Goal: Task Accomplishment & Management: Manage account settings

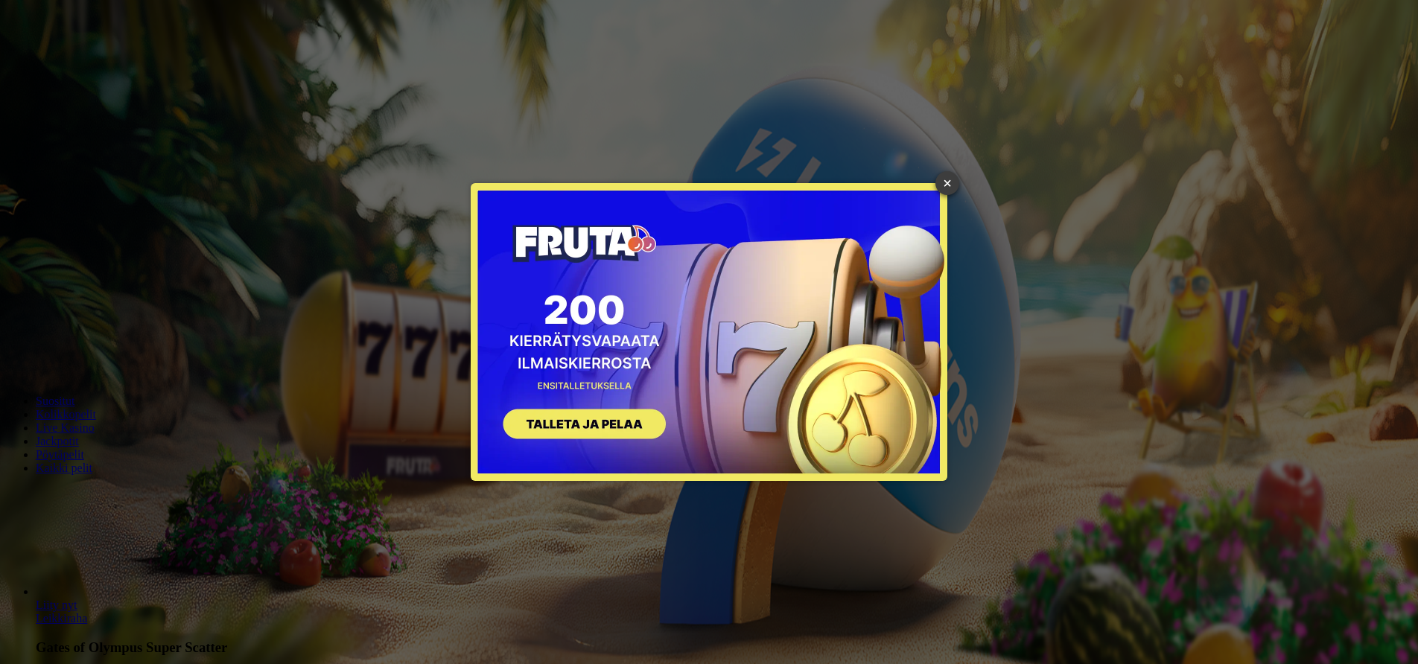
click at [942, 186] on link "×" at bounding box center [947, 183] width 24 height 24
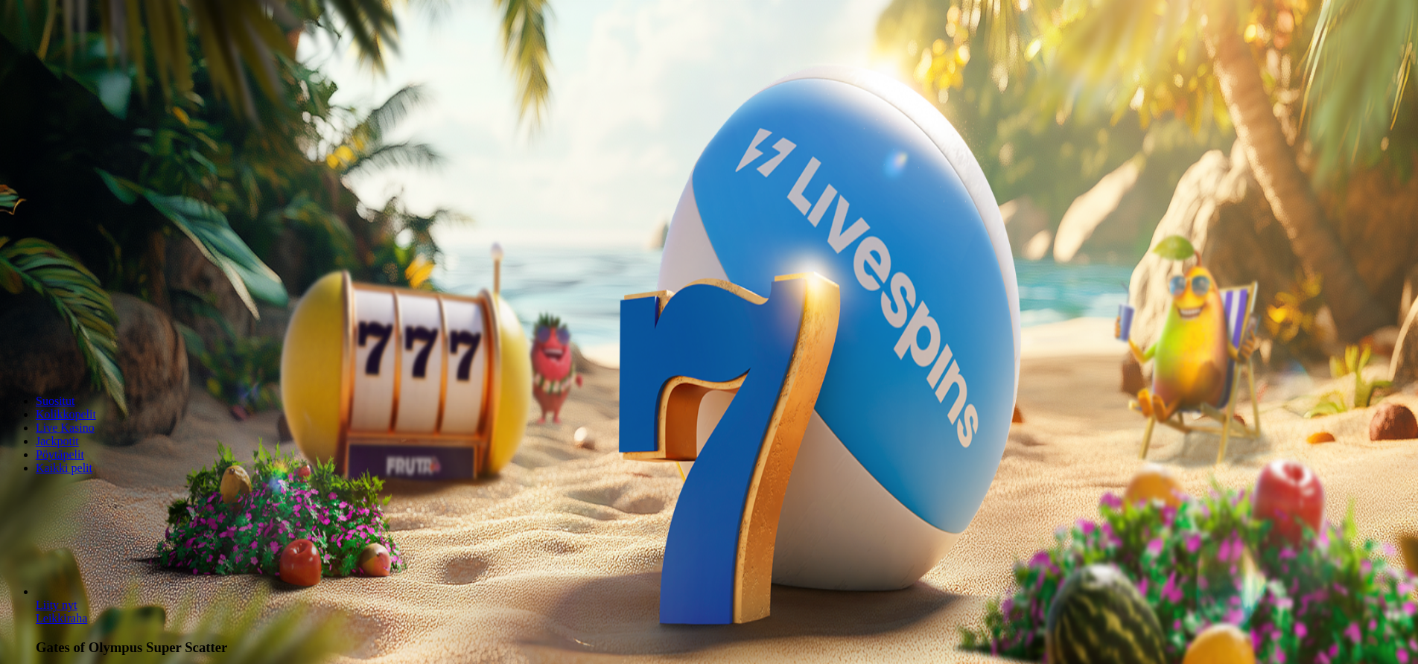
click at [85, 60] on span "Kirjaudu" at bounding box center [103, 53] width 36 height 11
click at [106, 60] on span "Kirjaudu" at bounding box center [103, 53] width 36 height 11
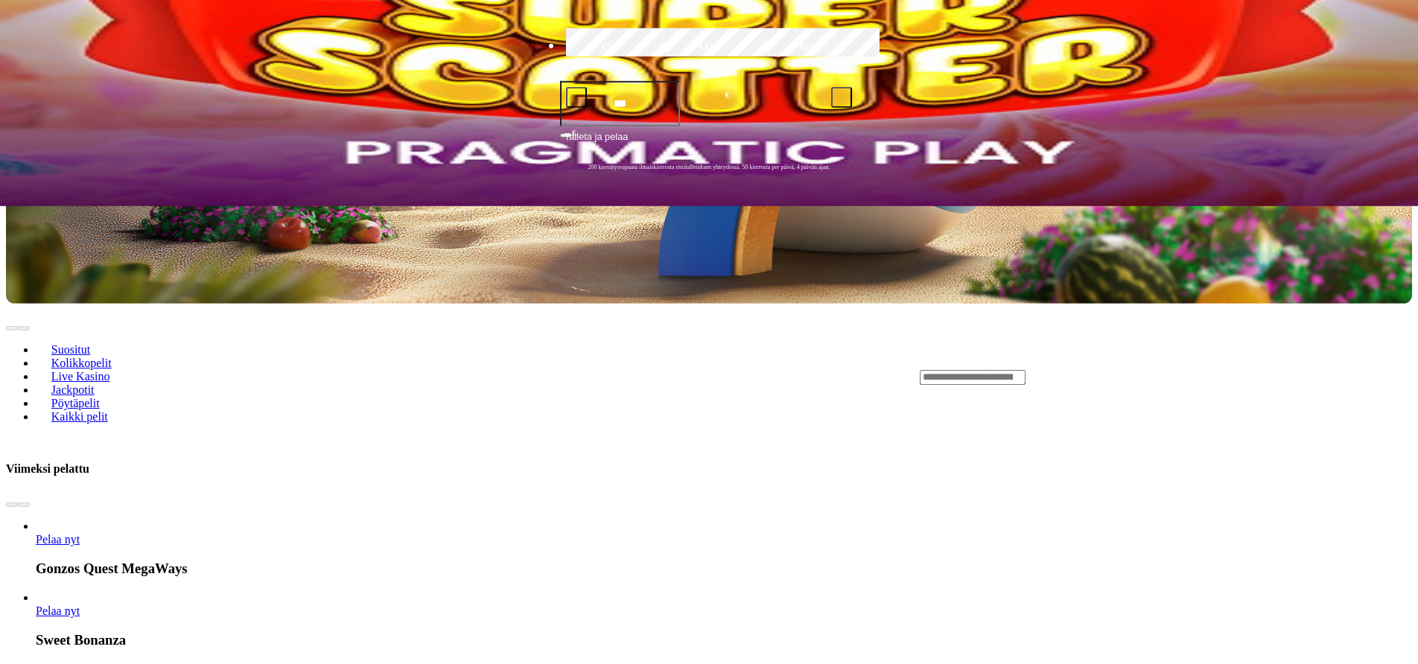
scroll to position [304, 0]
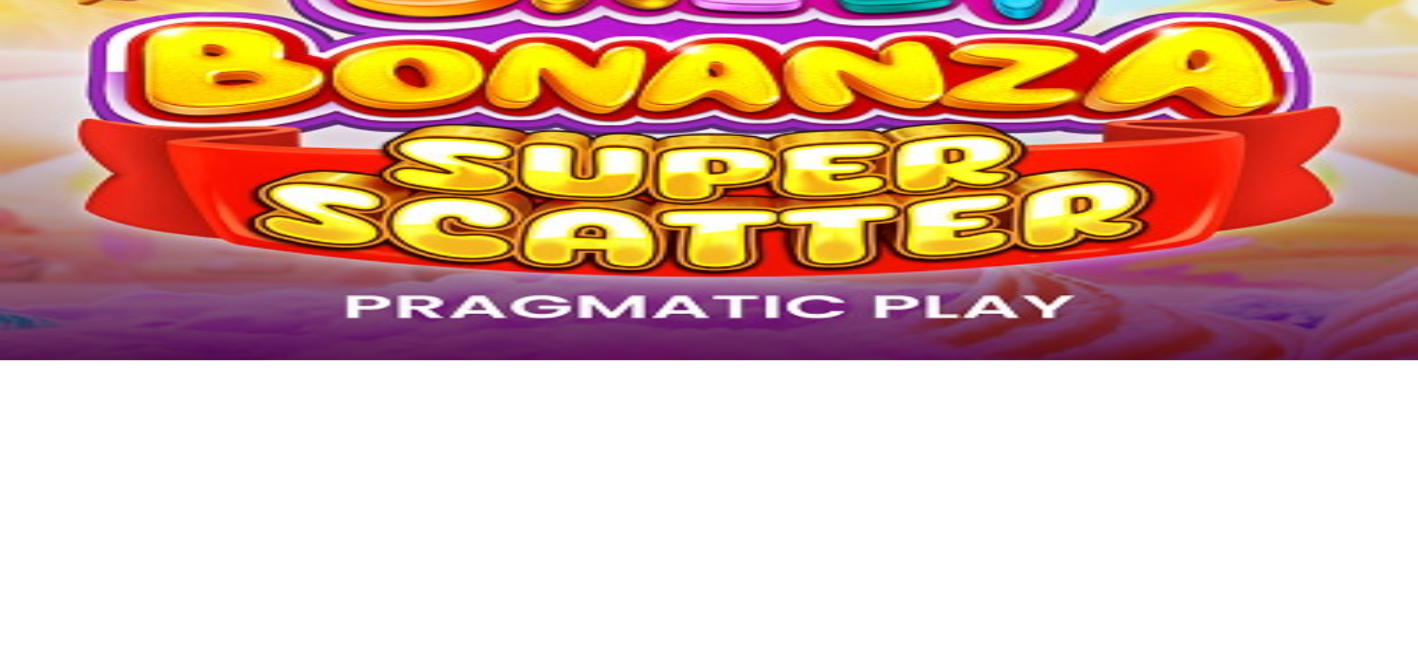
click at [18, 54] on button "close" at bounding box center [12, 56] width 12 height 4
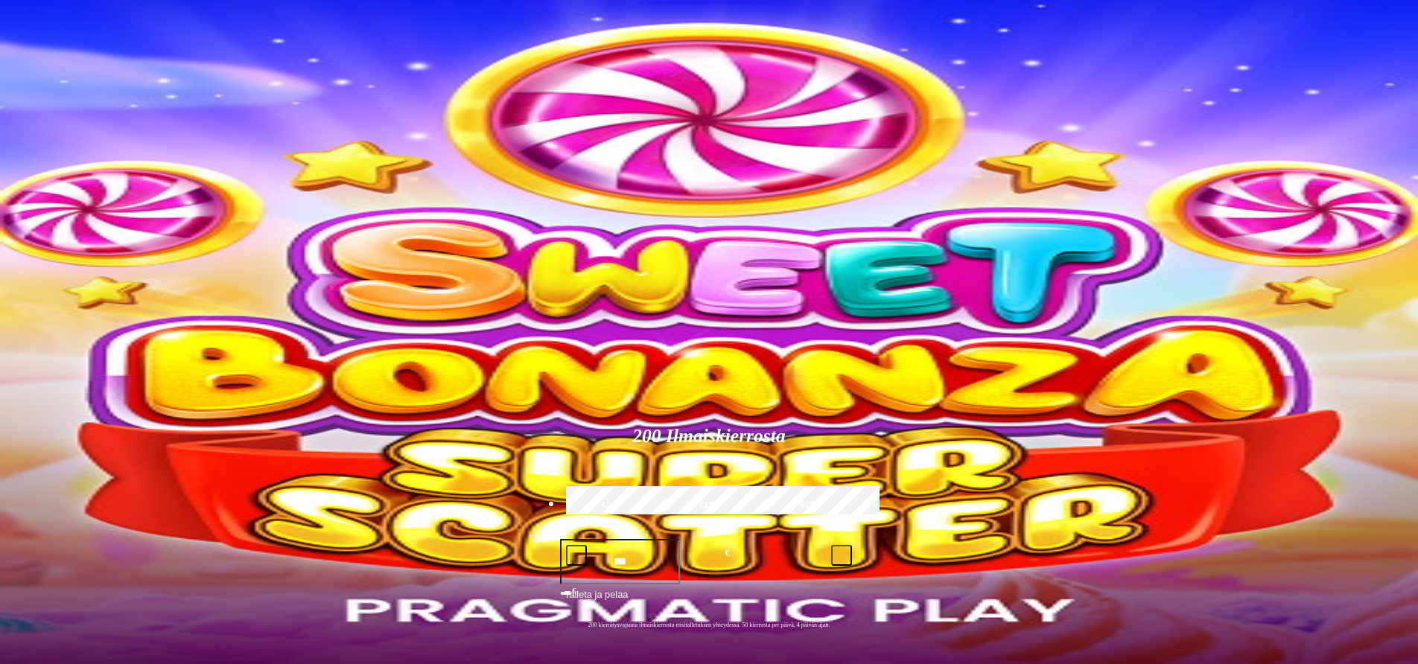
click at [39, 284] on span "menu icon" at bounding box center [39, 284] width 0 height 0
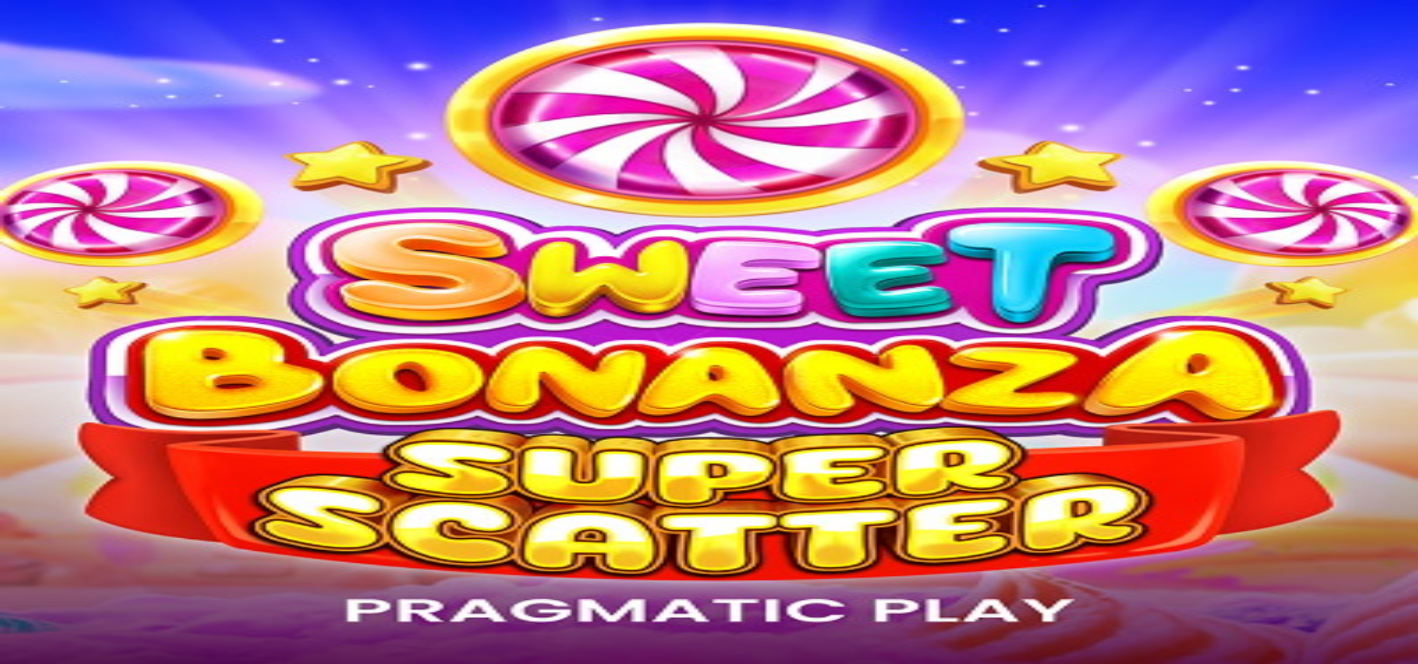
click at [69, 644] on span "Kirjaudu ulos" at bounding box center [40, 649] width 57 height 11
